Goal: Register for event/course

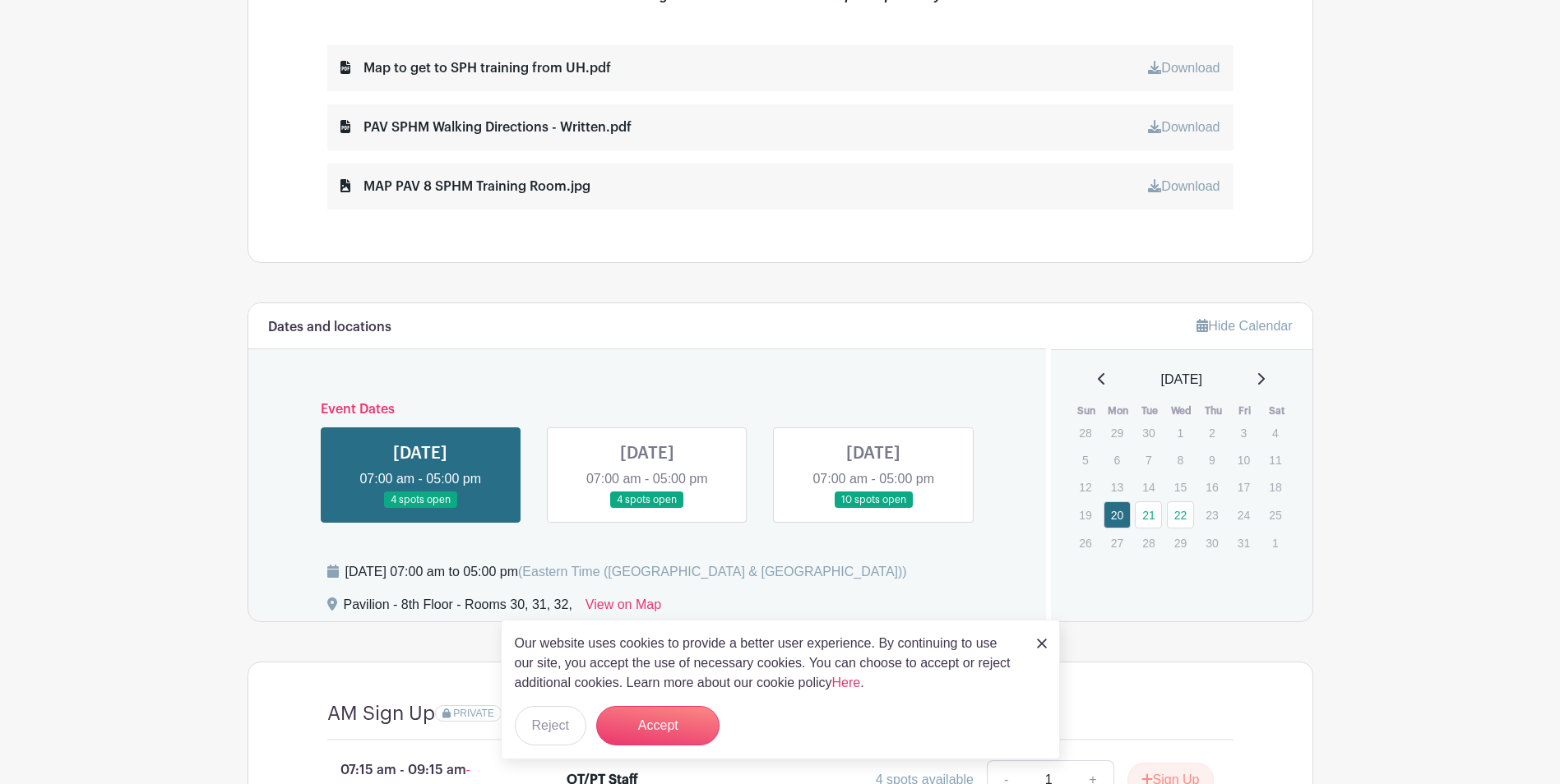
scroll to position [905, 0]
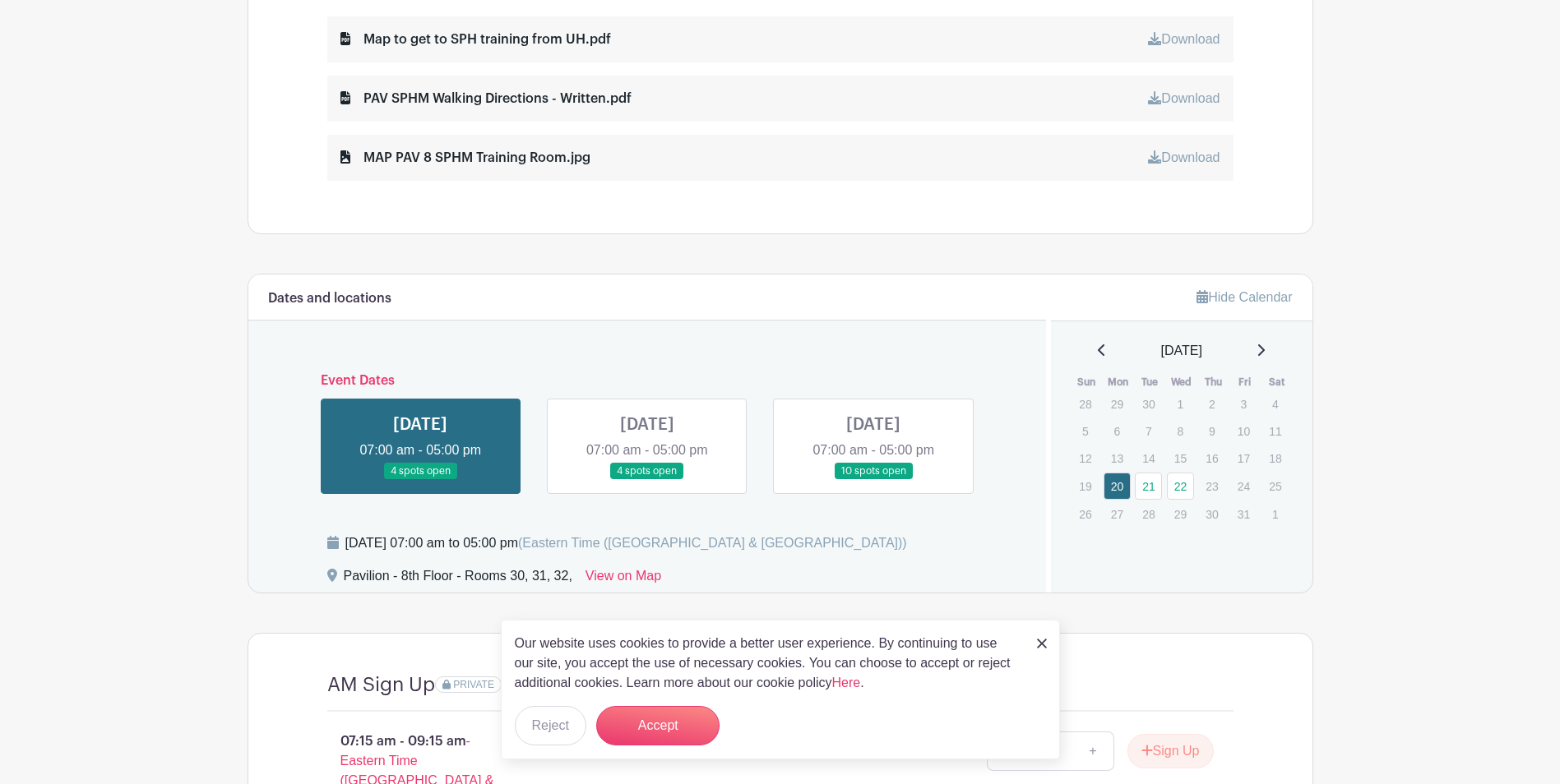
click at [1043, 644] on img at bounding box center [1042, 644] width 10 height 10
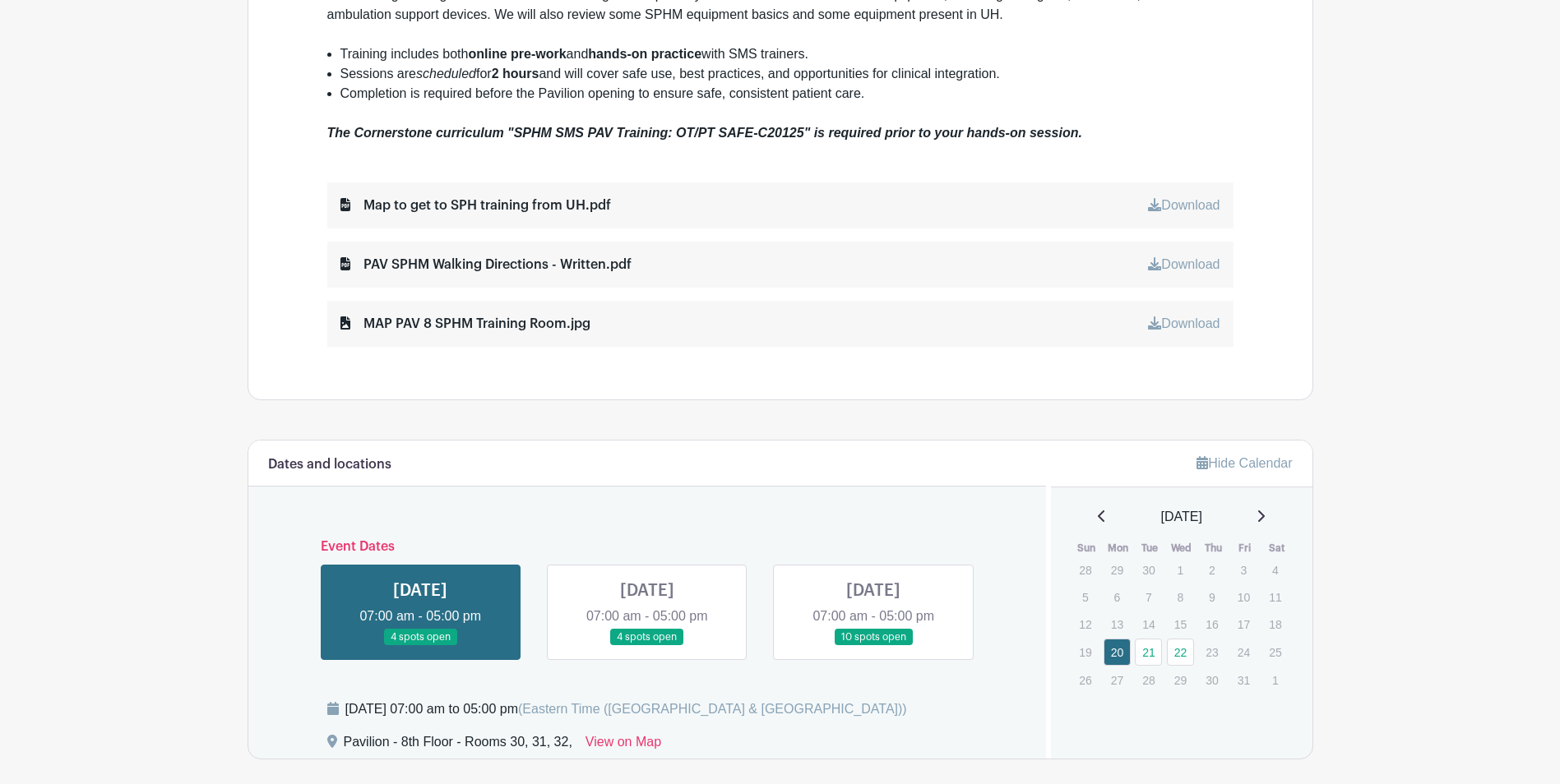
scroll to position [722, 0]
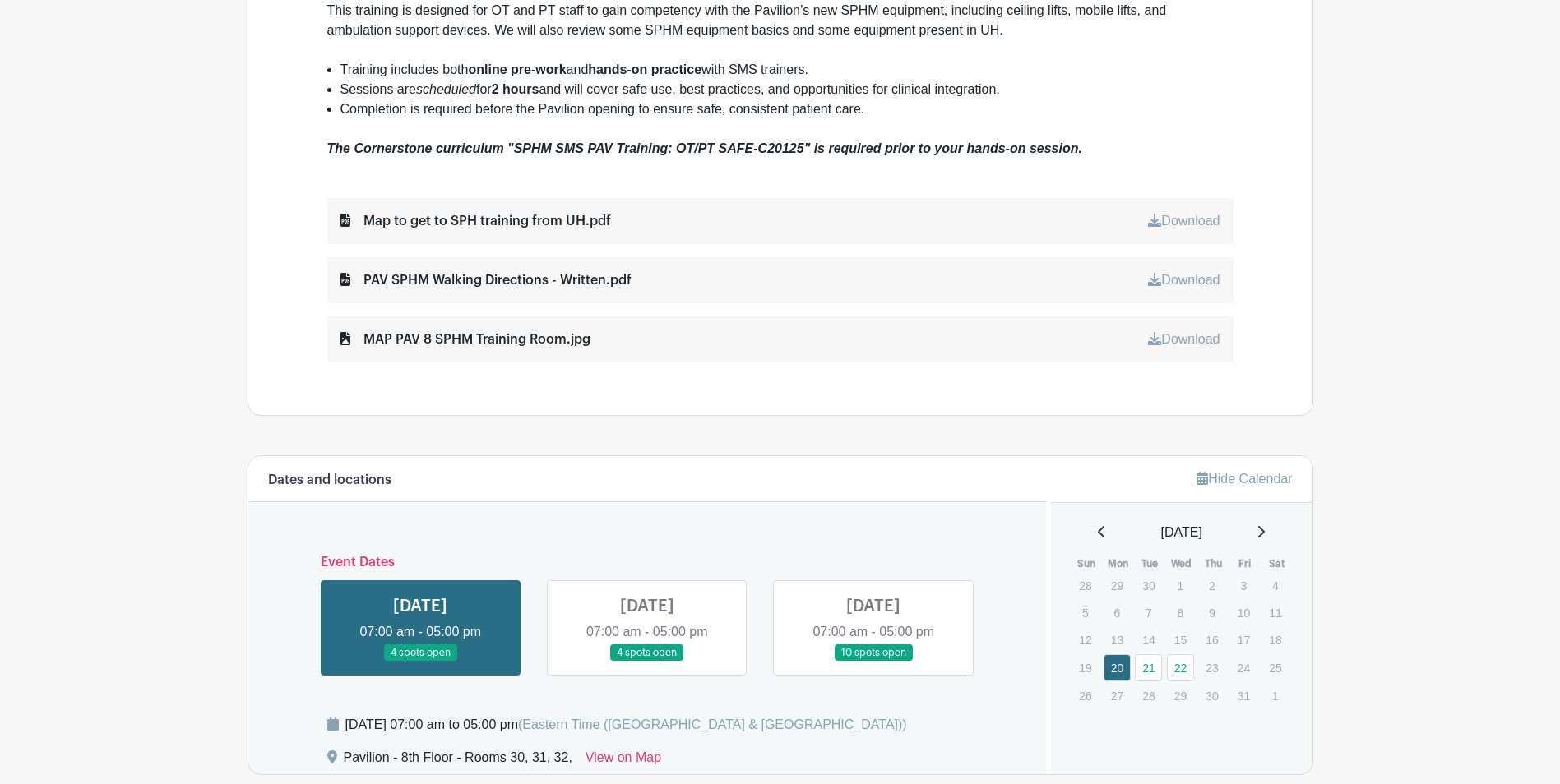
click at [873, 661] on link at bounding box center [873, 661] width 0 height 0
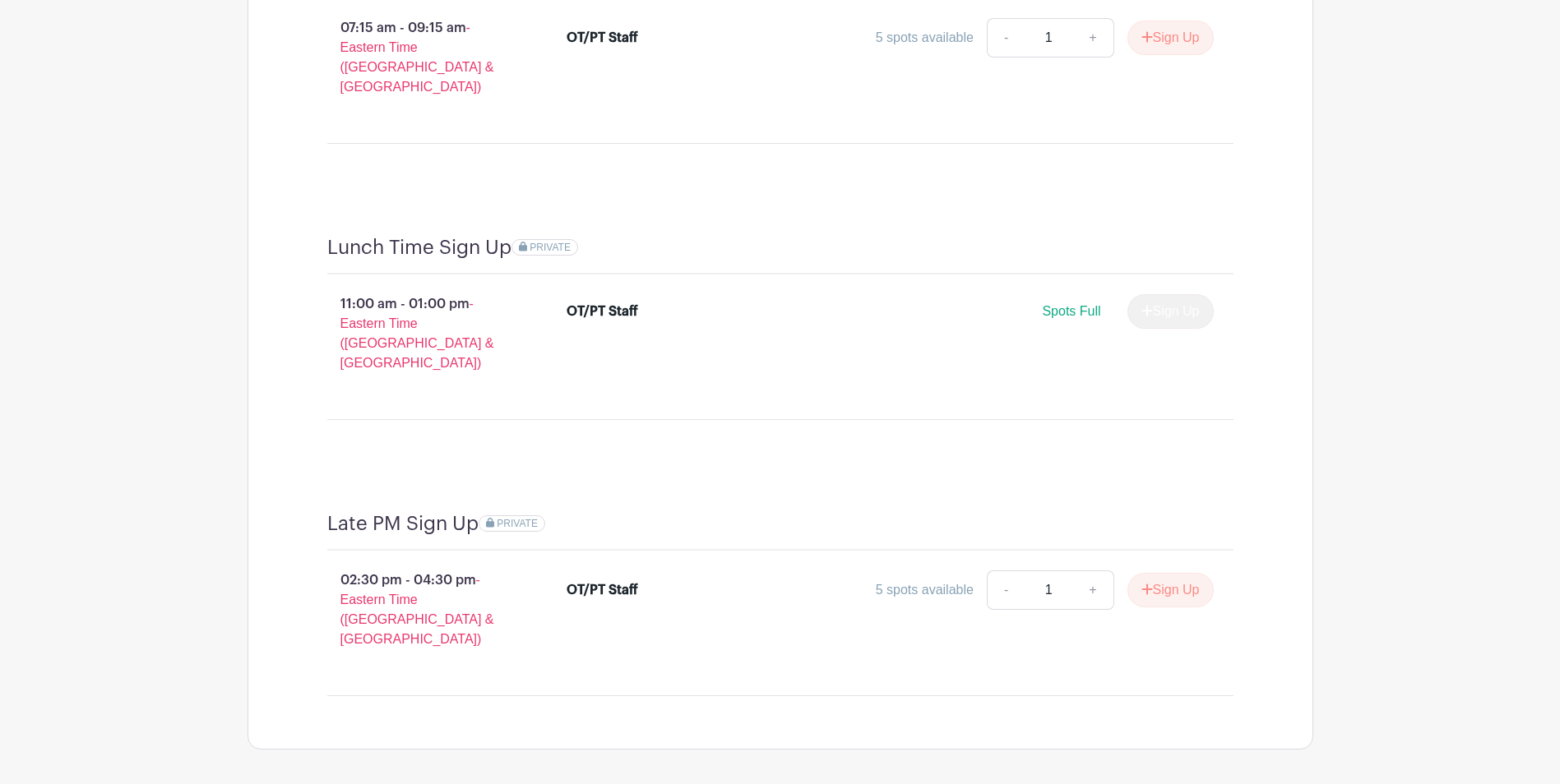
scroll to position [1627, 0]
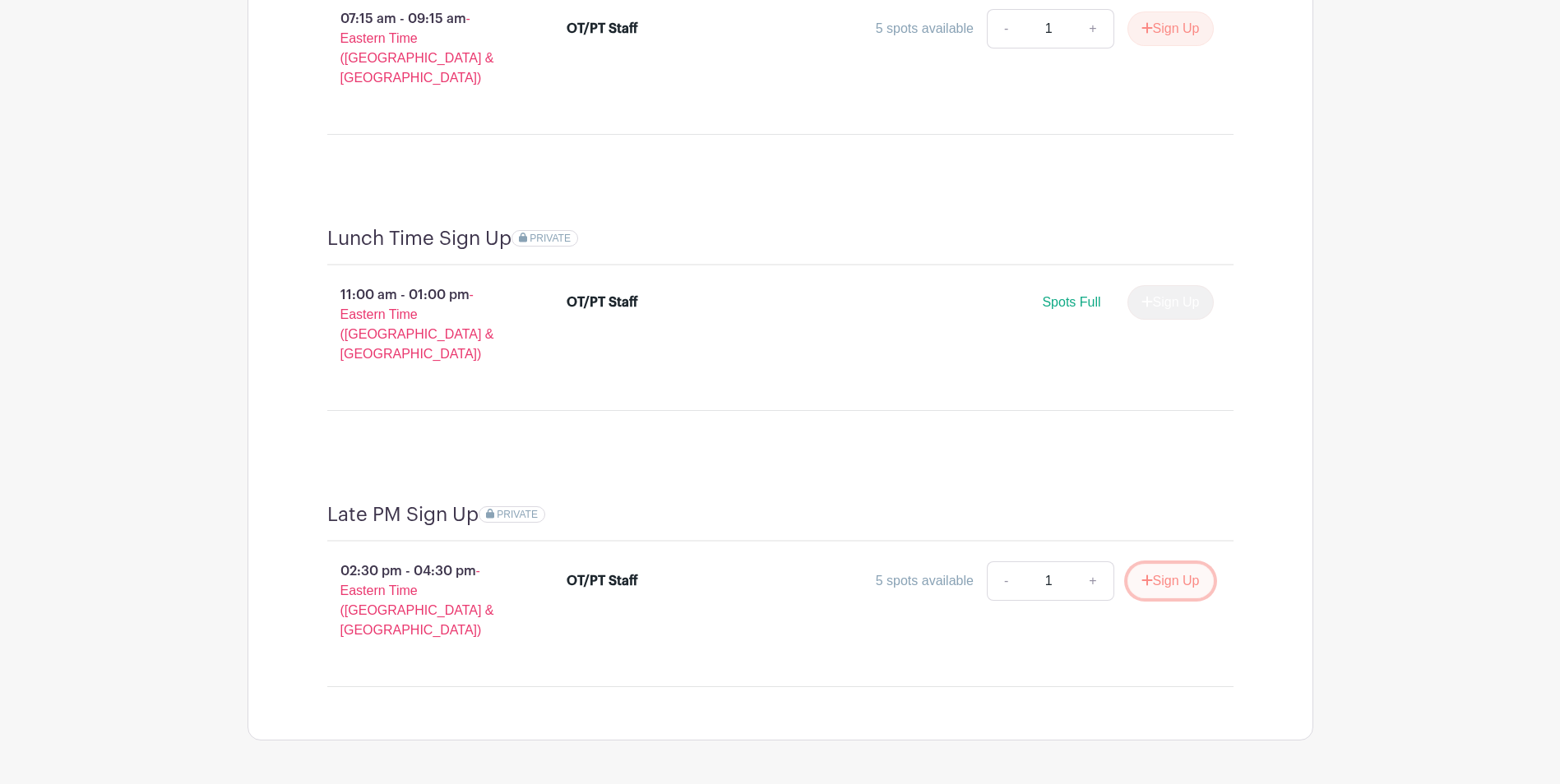
click at [1166, 564] on button "Sign Up" at bounding box center [1170, 581] width 86 height 35
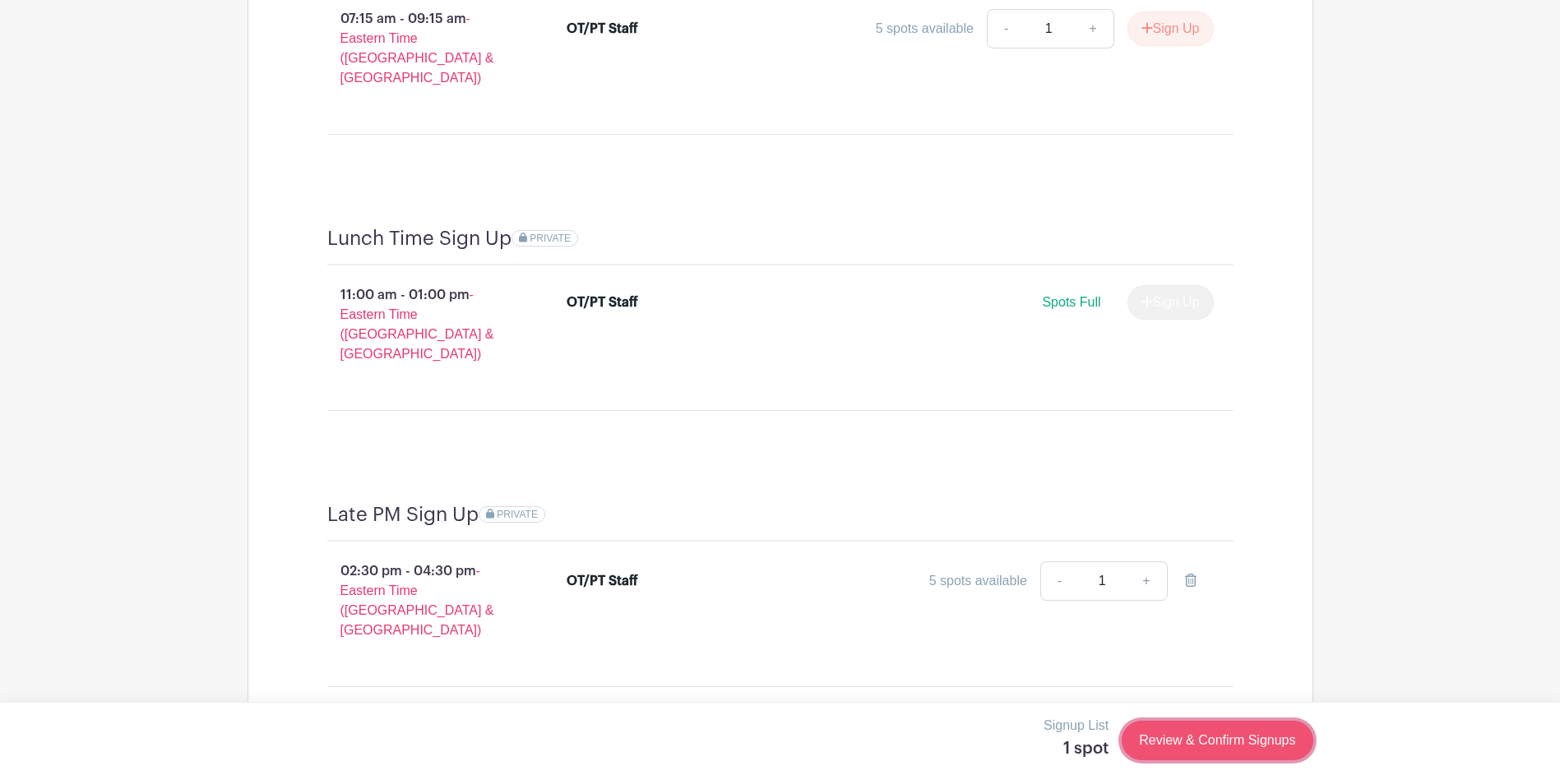
click at [1238, 743] on link "Review & Confirm Signups" at bounding box center [1217, 741] width 191 height 40
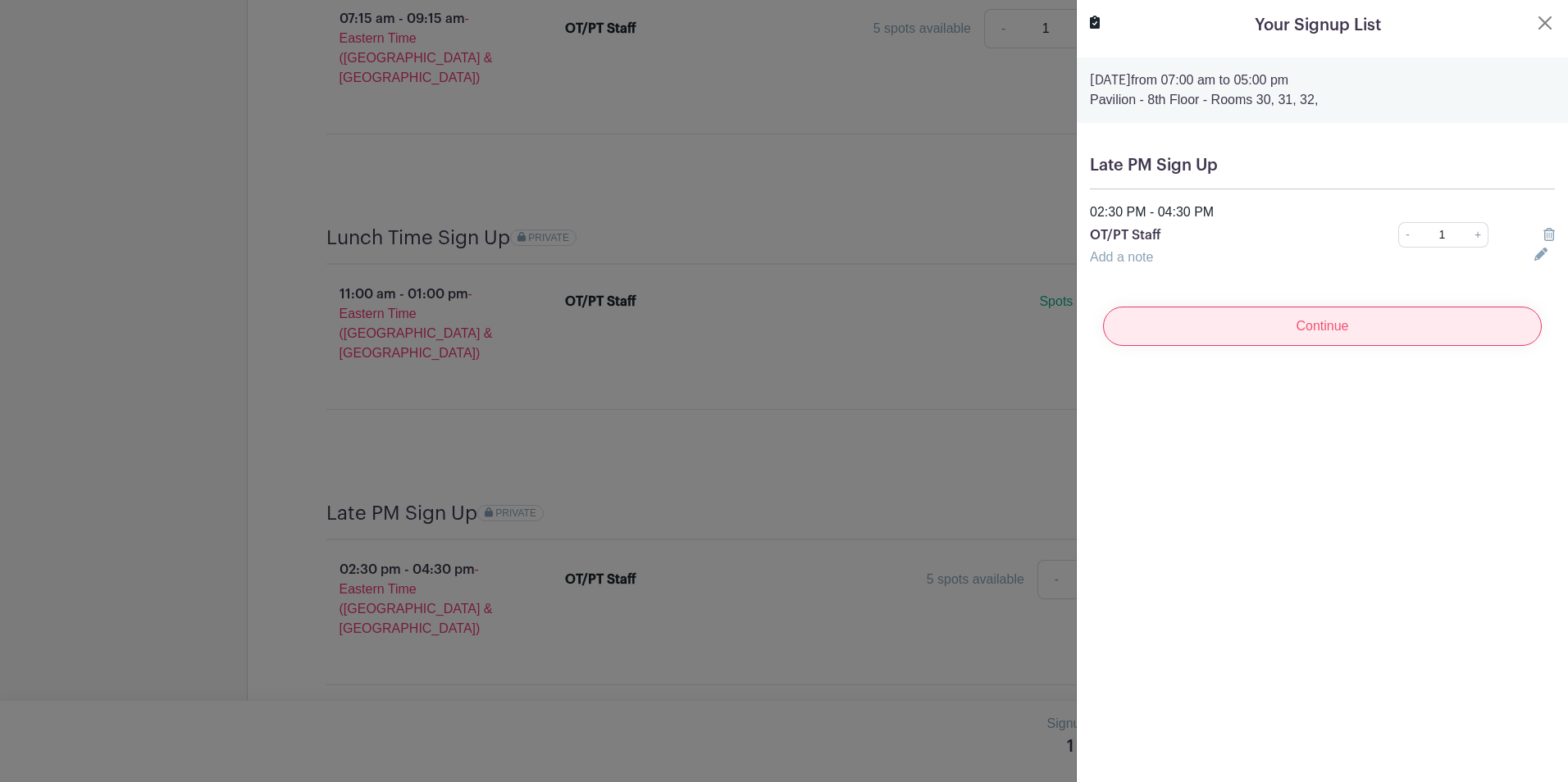
click at [1355, 323] on input "Continue" at bounding box center [1322, 326] width 439 height 39
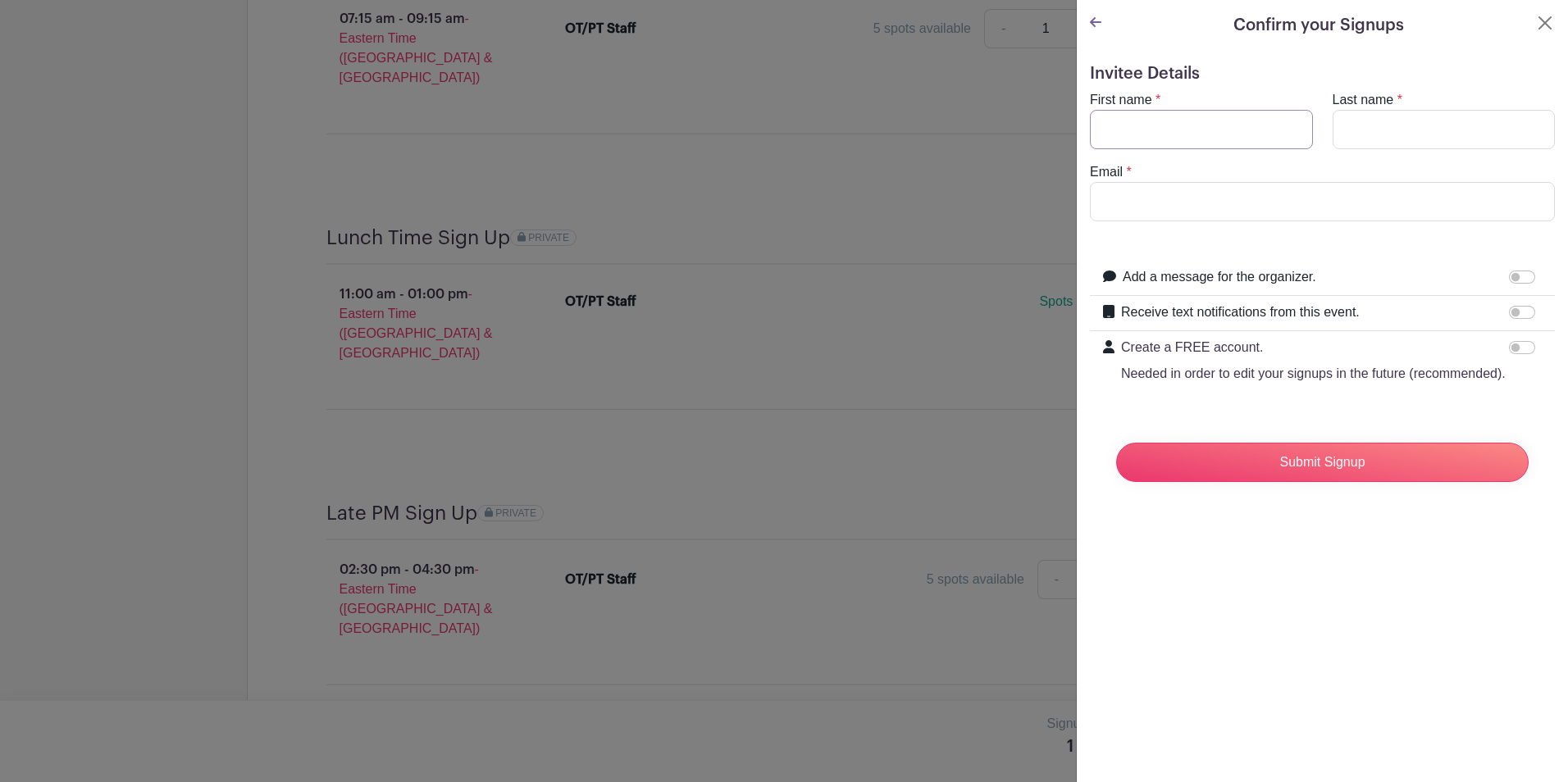
click at [1184, 130] on input "First name" at bounding box center [1202, 129] width 223 height 39
type input "[PERSON_NAME]"
type input "b"
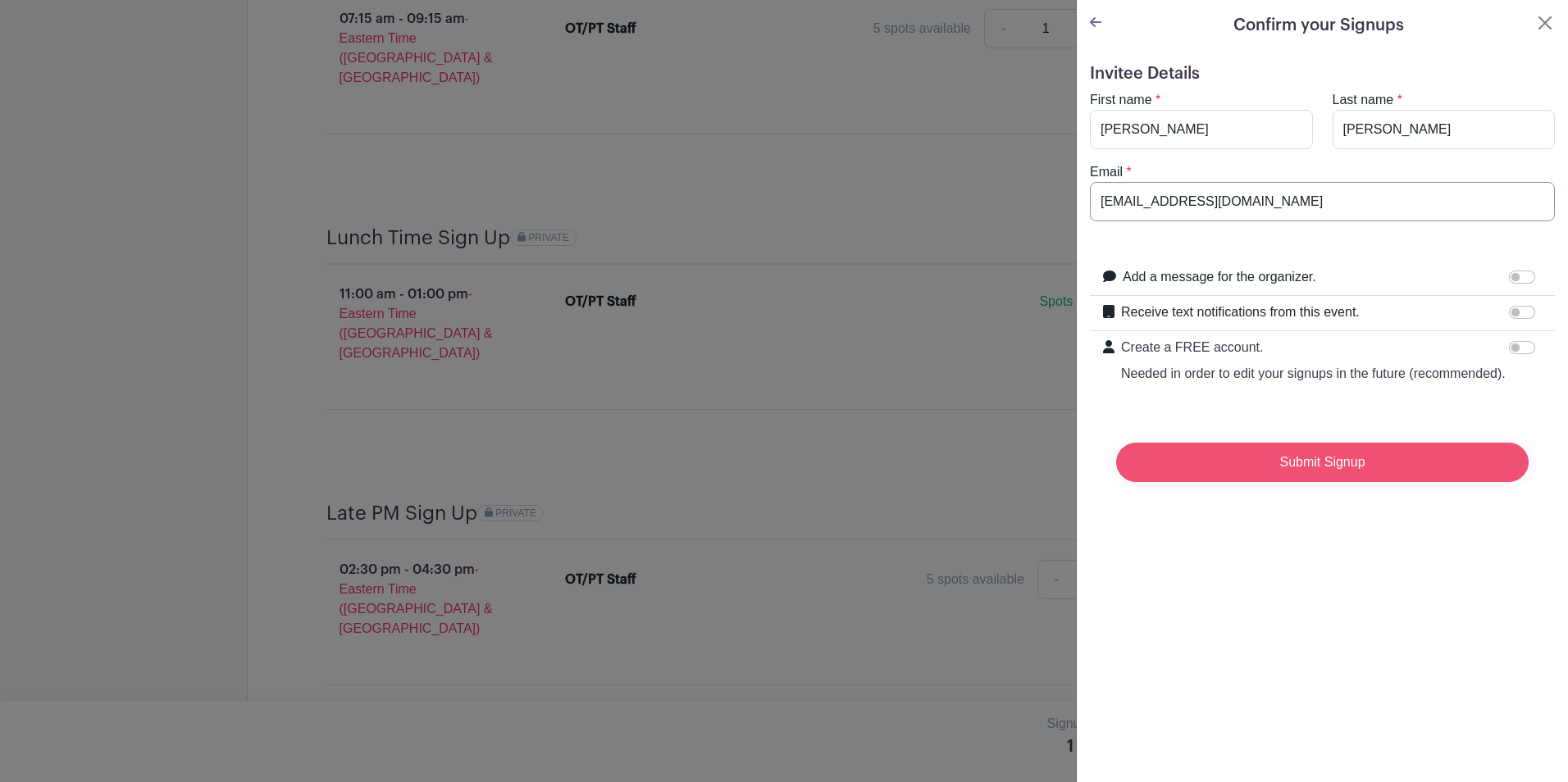
type input "[EMAIL_ADDRESS][DOMAIN_NAME]"
click at [1366, 463] on input "Submit Signup" at bounding box center [1322, 462] width 412 height 39
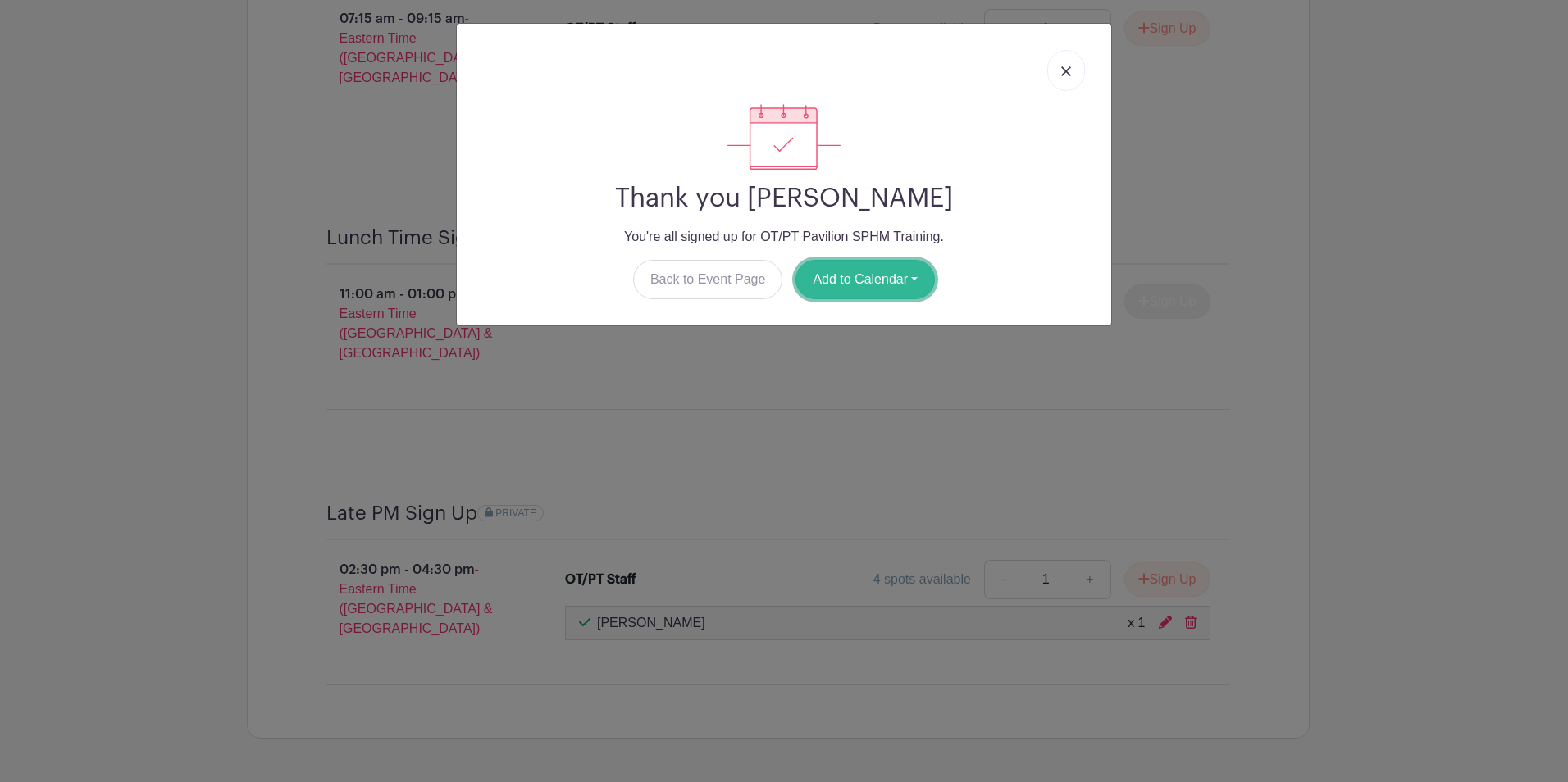
click at [843, 274] on button "Add to Calendar" at bounding box center [865, 279] width 140 height 39
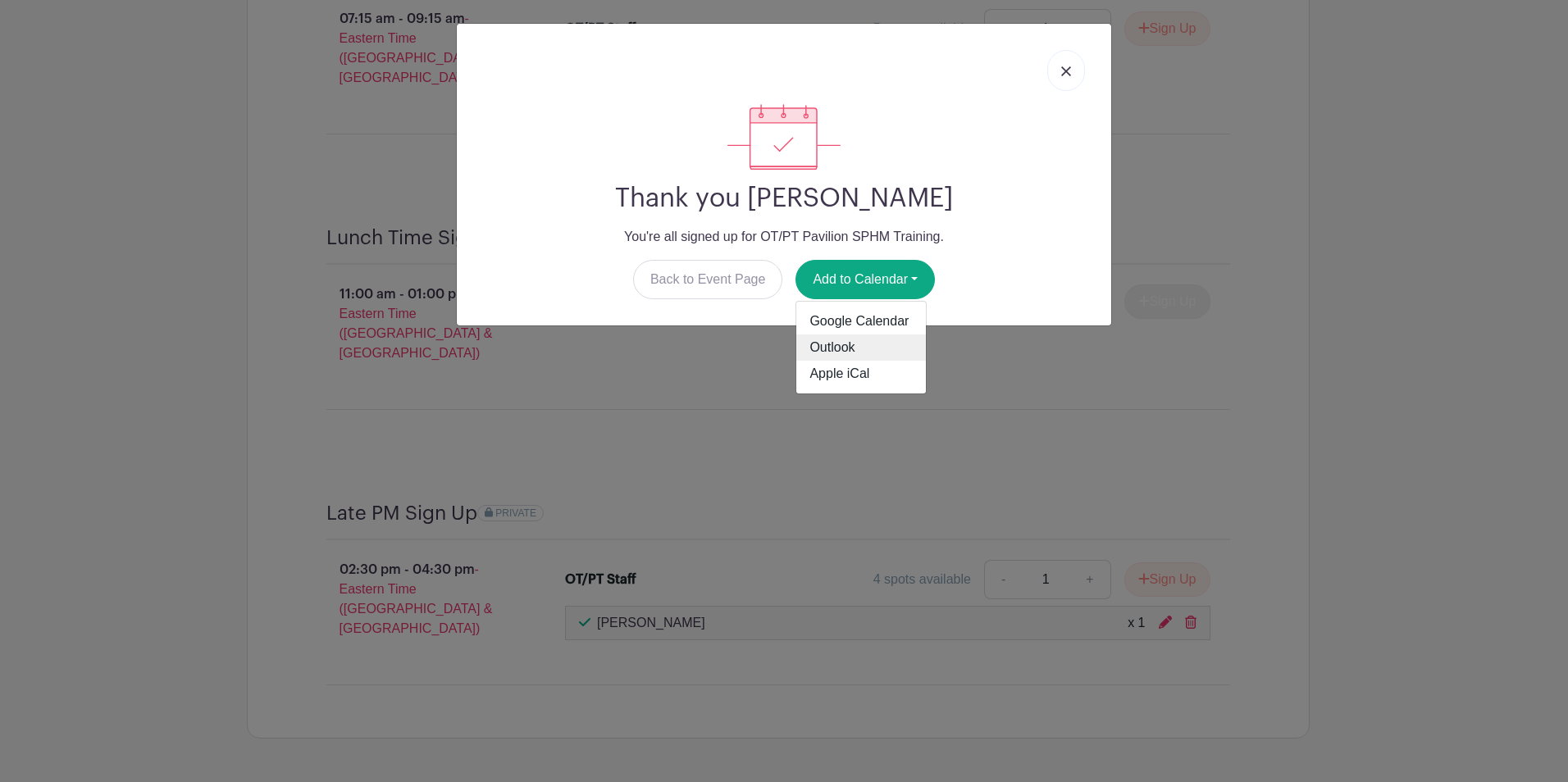
click at [852, 351] on link "Outlook" at bounding box center [861, 347] width 130 height 26
click at [1056, 58] on link at bounding box center [1065, 70] width 38 height 41
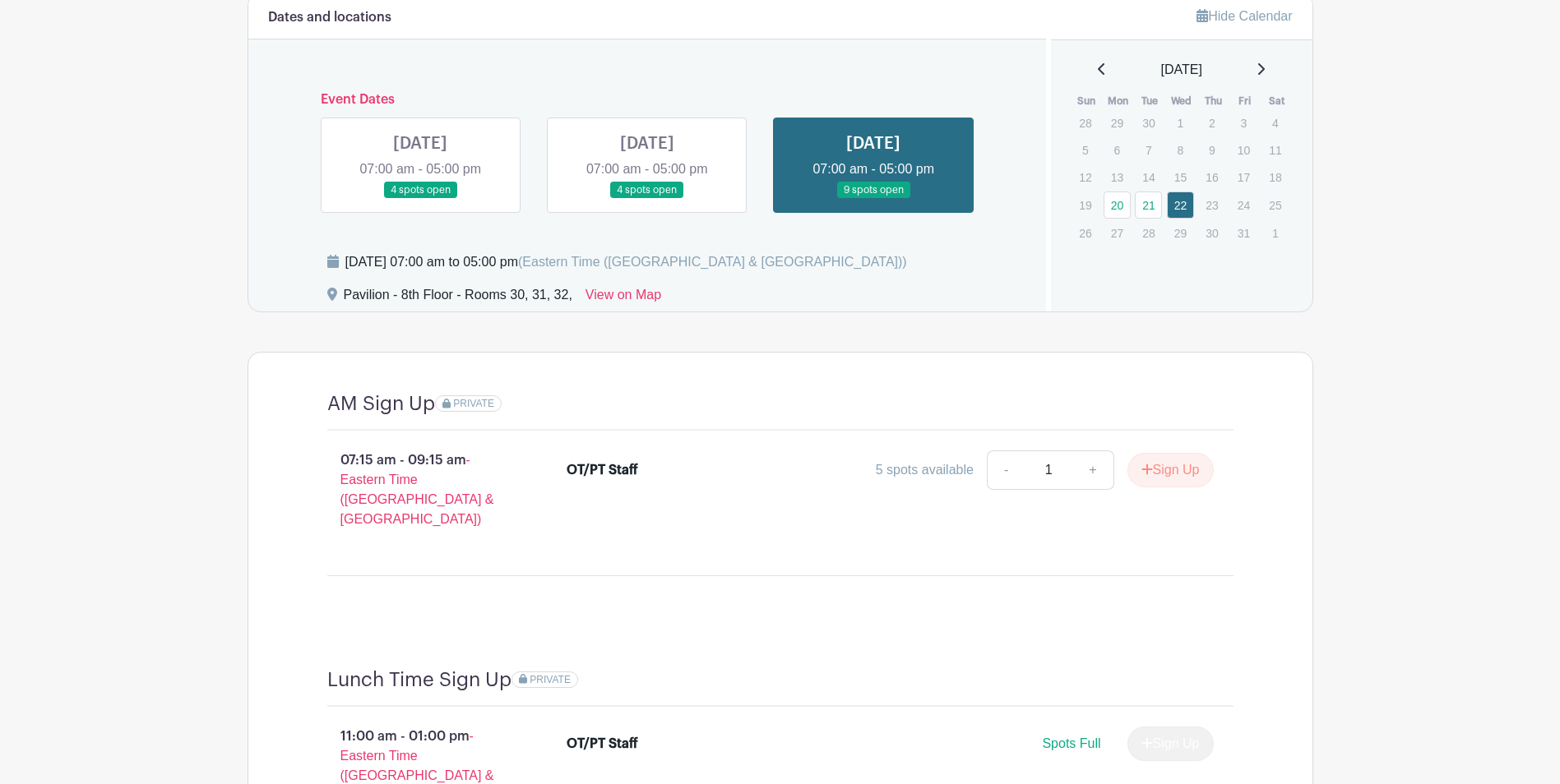
scroll to position [1134, 0]
